Goal: Navigation & Orientation: Go to known website

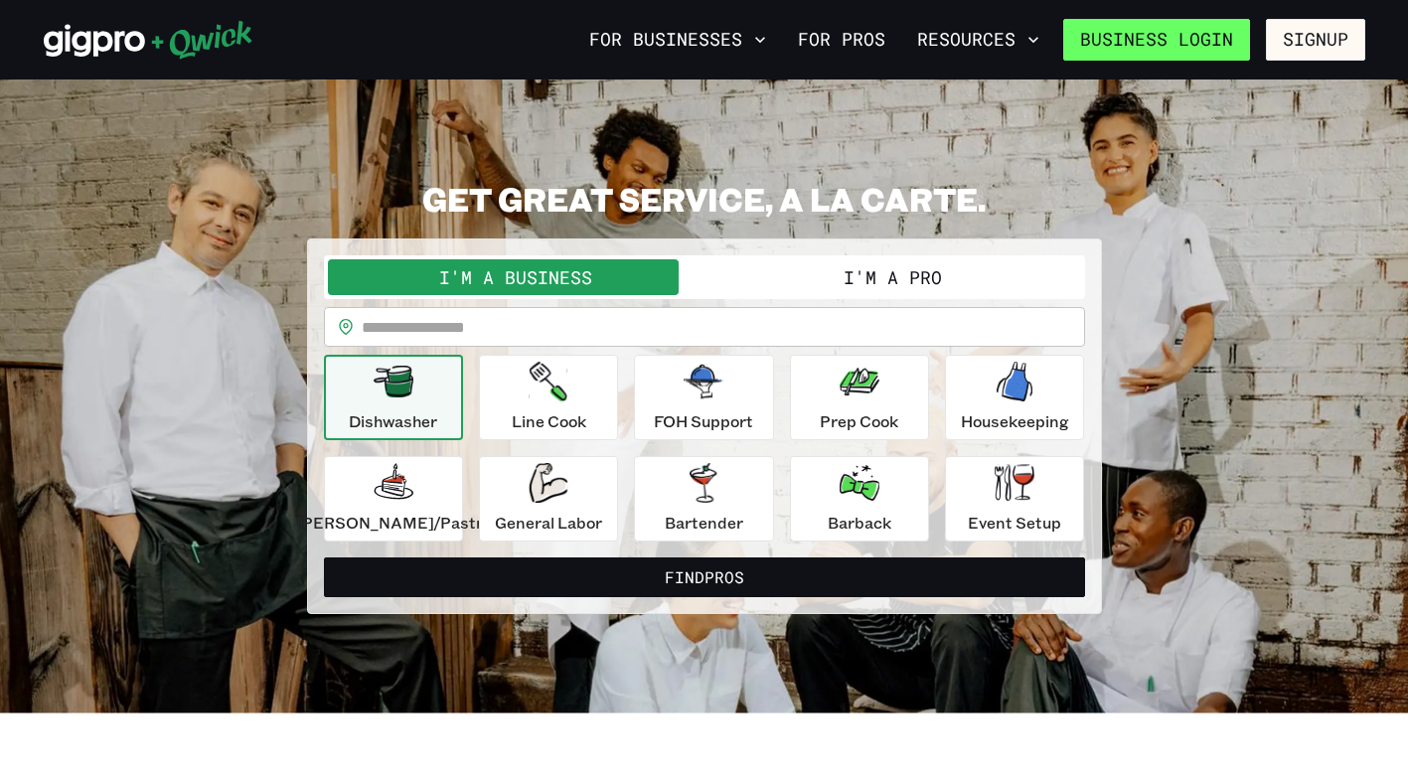
click at [1150, 47] on link "Business Login" at bounding box center [1156, 40] width 187 height 42
click at [1176, 44] on link "Business Login" at bounding box center [1156, 40] width 187 height 42
click at [1173, 37] on link "Business Login" at bounding box center [1156, 40] width 187 height 42
click at [1117, 39] on link "Business Login" at bounding box center [1156, 40] width 187 height 42
